Goal: Use online tool/utility

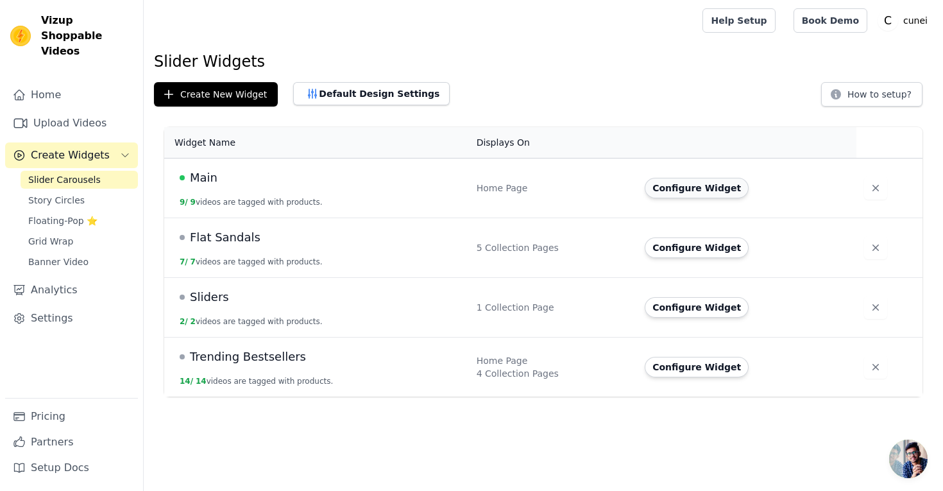
click at [682, 186] on button "Configure Widget" at bounding box center [697, 188] width 104 height 21
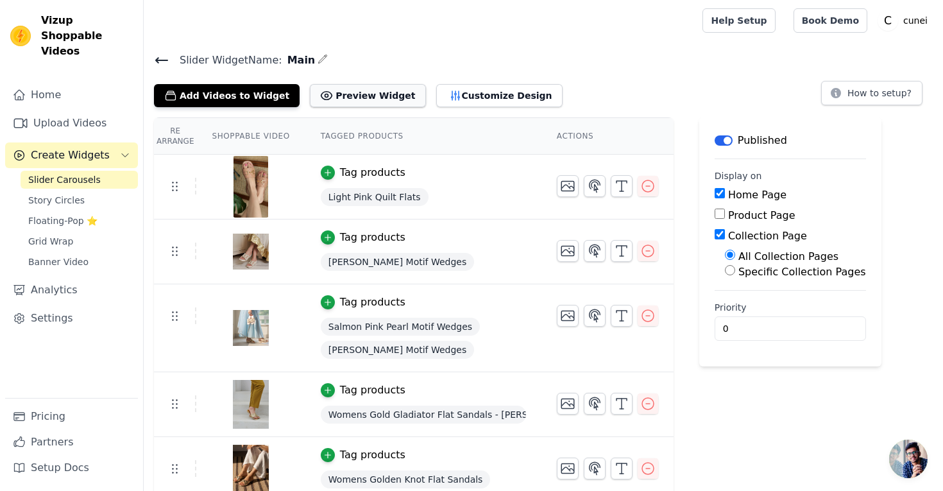
click at [352, 94] on button "Preview Widget" at bounding box center [367, 95] width 115 height 23
